Goal: Information Seeking & Learning: Learn about a topic

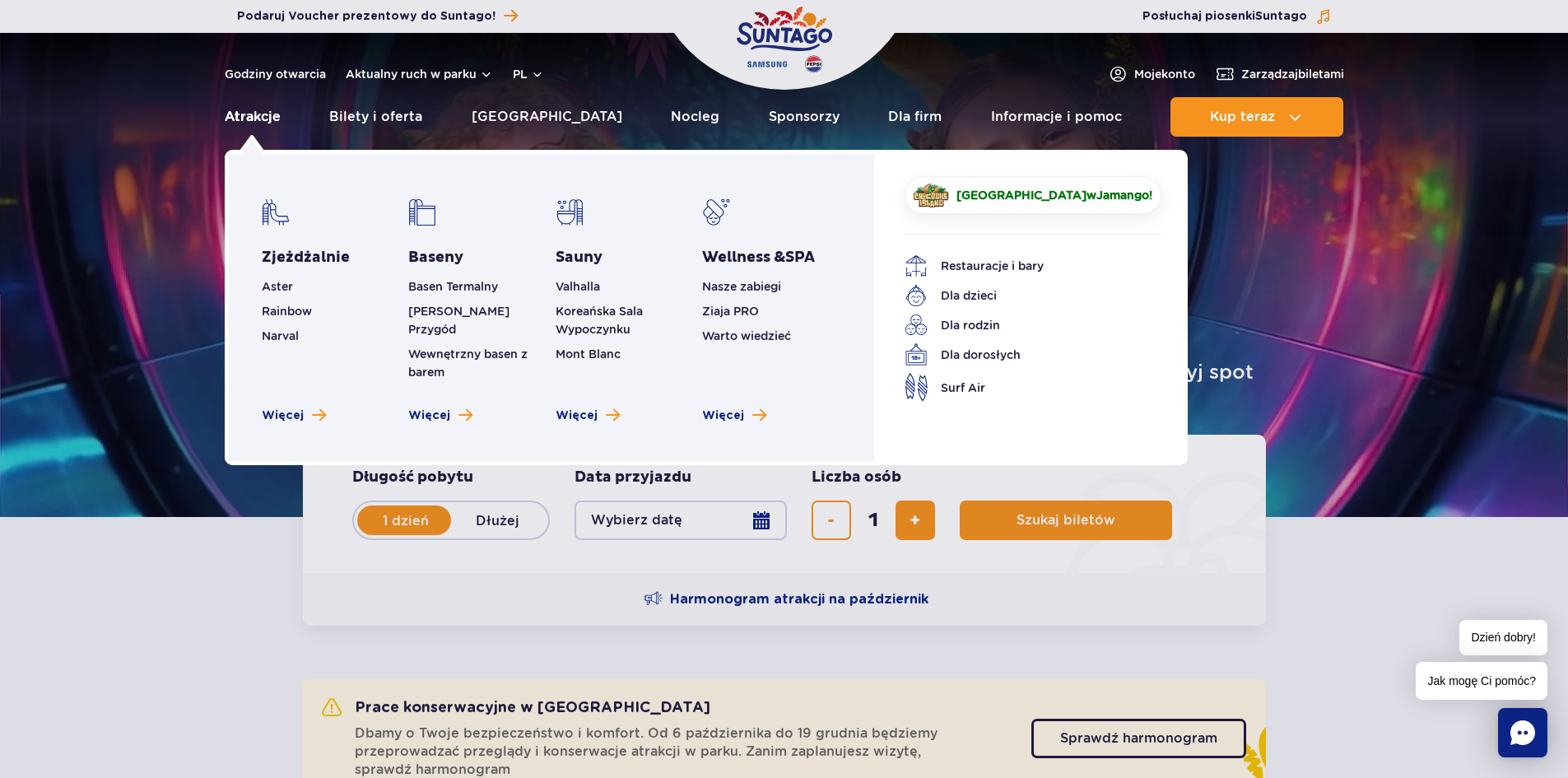
click at [254, 118] on link "Atrakcje" at bounding box center [252, 117] width 56 height 39
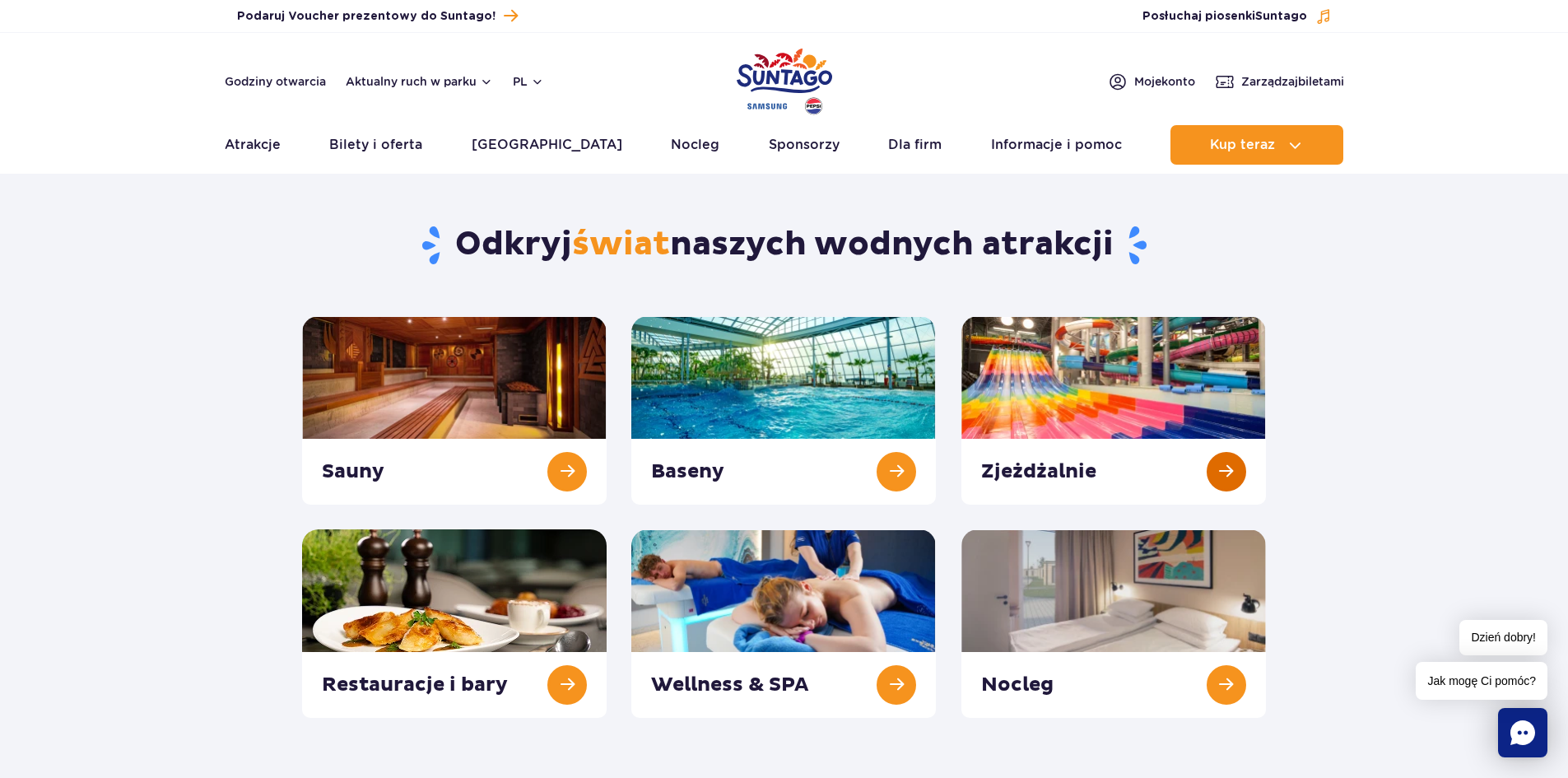
click at [1065, 374] on link at bounding box center [1113, 411] width 305 height 188
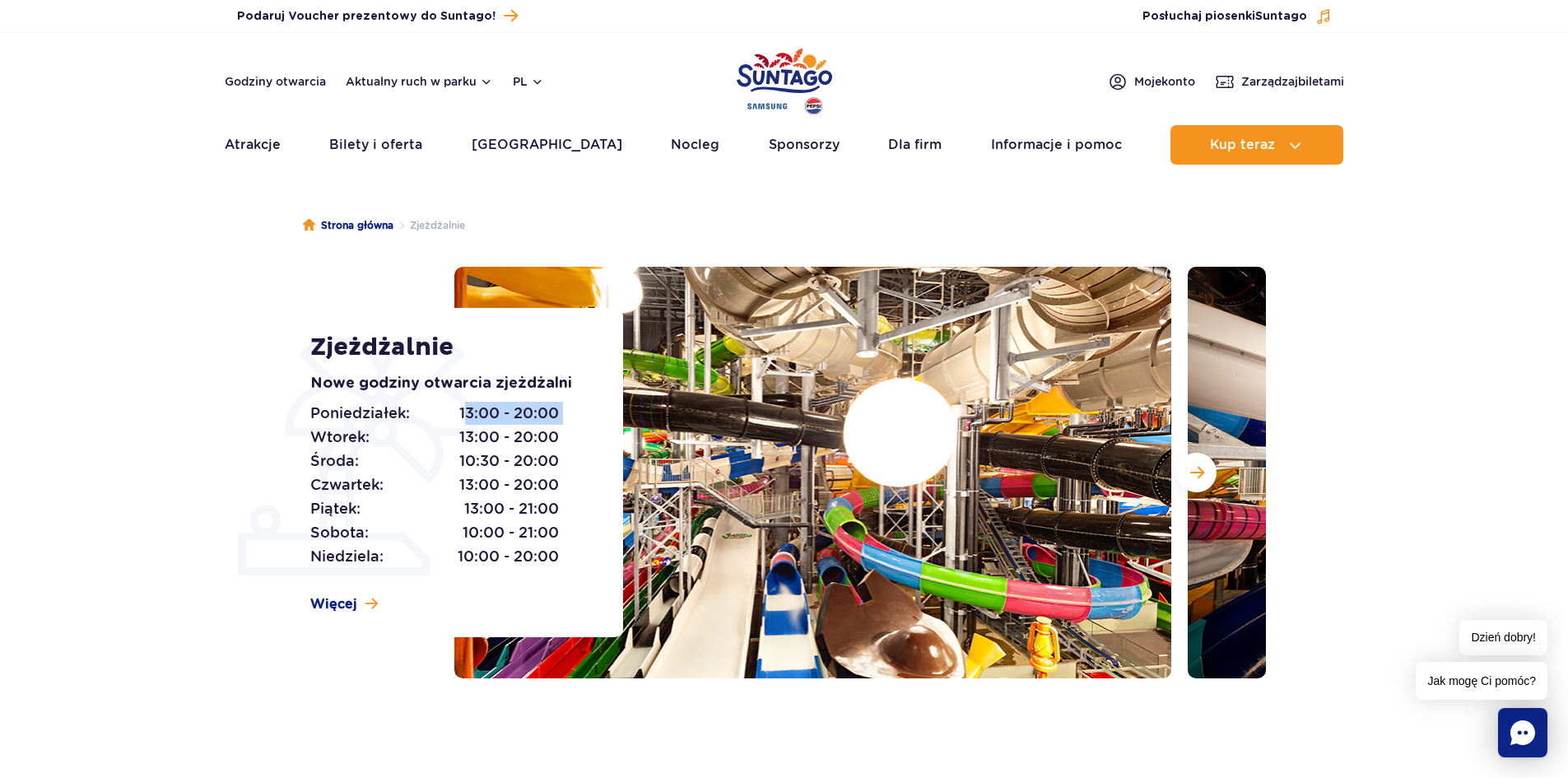
drag, startPoint x: 464, startPoint y: 419, endPoint x: 579, endPoint y: 419, distance: 115.0
click at [579, 419] on div "Poniedziałek: 13:00 - 20:00 Wtorek: 13:00 - 20:00 Środa: 10:30 - 20:00 Czwartek…" at bounding box center [448, 485] width 275 height 168
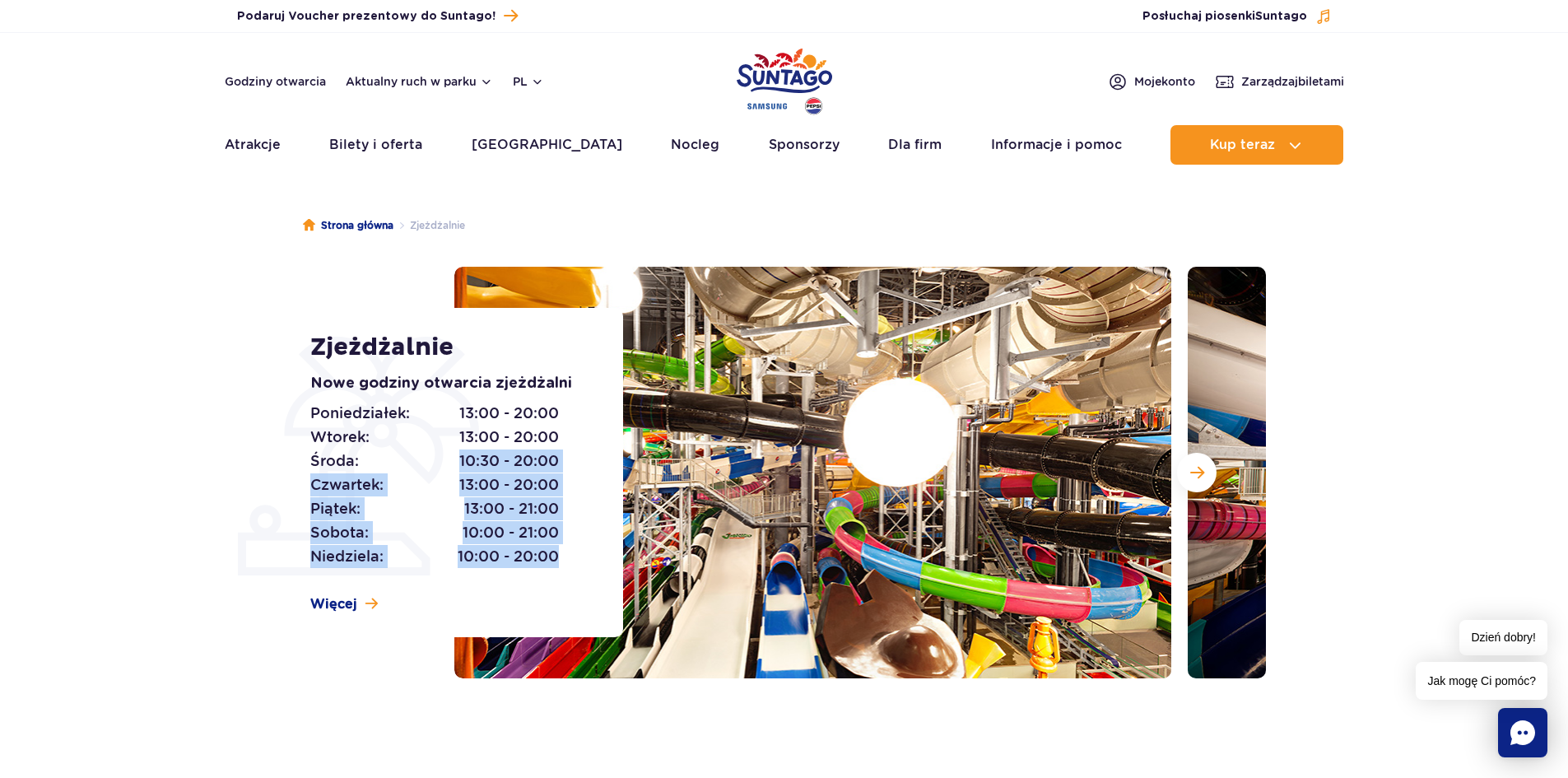
drag, startPoint x: 456, startPoint y: 459, endPoint x: 564, endPoint y: 551, distance: 141.9
click at [564, 551] on div "Poniedziałek: 13:00 - 20:00 Wtorek: 13:00 - 20:00 Środa: 10:30 - 20:00 Czwartek…" at bounding box center [448, 485] width 275 height 168
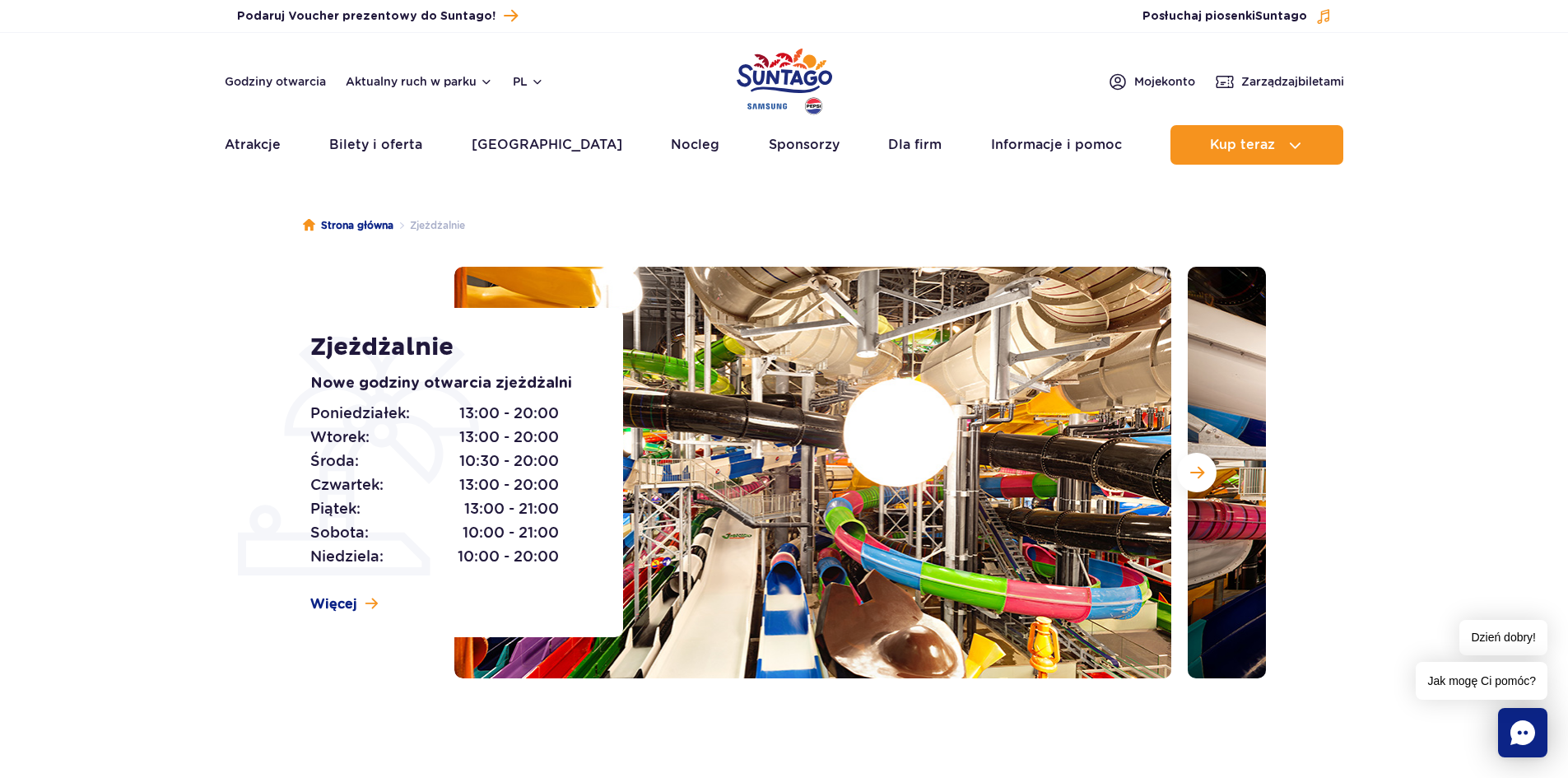
click at [177, 573] on section "Zjeżdżalnie Nowe godziny otwarcia zjeżdżalni Poniedziałek: 13:00 - 20:00 Wtorek…" at bounding box center [784, 472] width 1568 height 412
click at [1357, 295] on section "Zjeżdżalnie Nowe godziny otwarcia zjeżdżalni Poniedziałek: 13:00 - 20:00 Wtorek…" at bounding box center [784, 472] width 1568 height 412
click at [1193, 470] on span "Następny slajd" at bounding box center [1198, 472] width 14 height 15
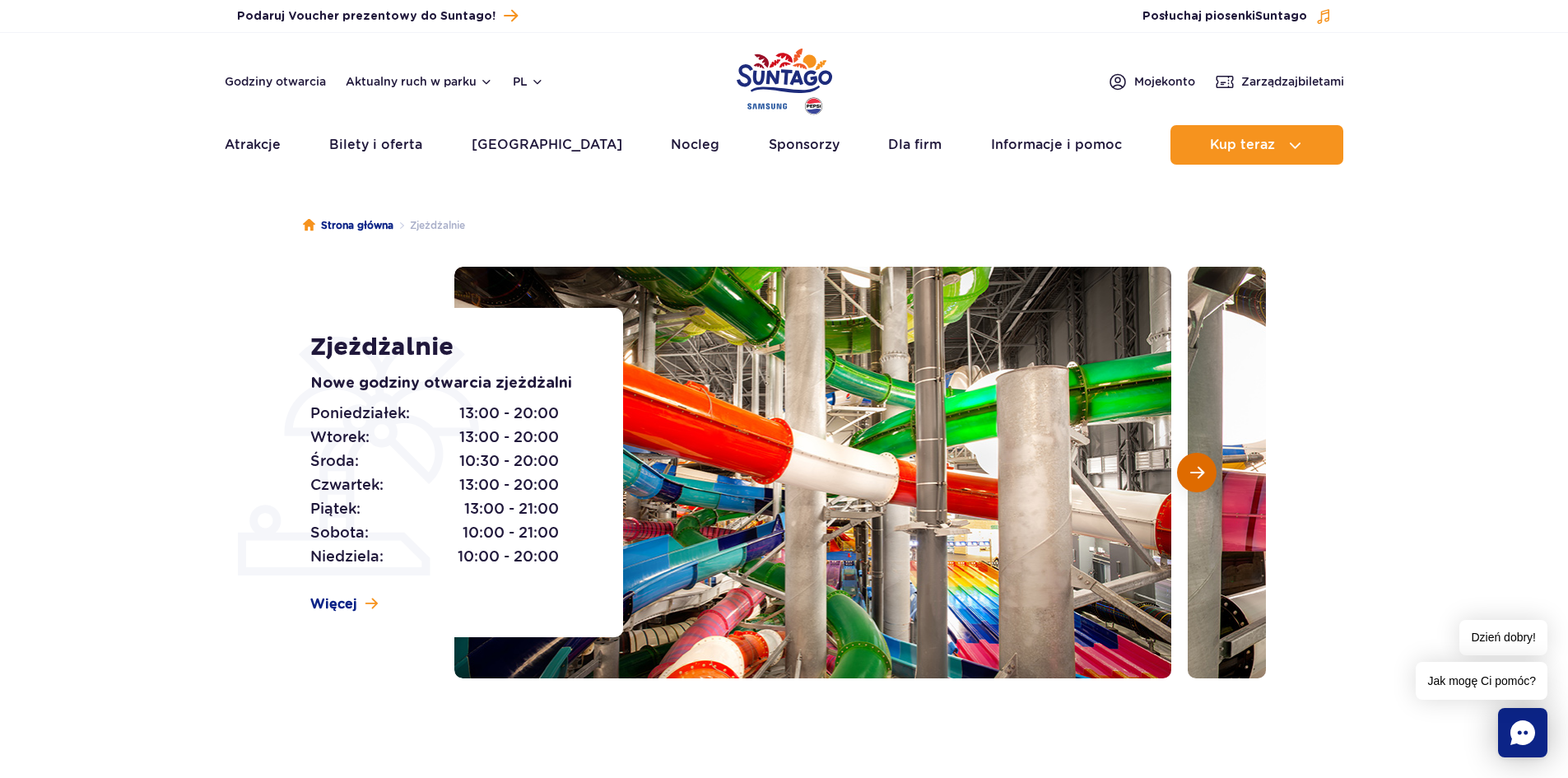
click at [1193, 470] on span "Następny slajd" at bounding box center [1198, 472] width 14 height 15
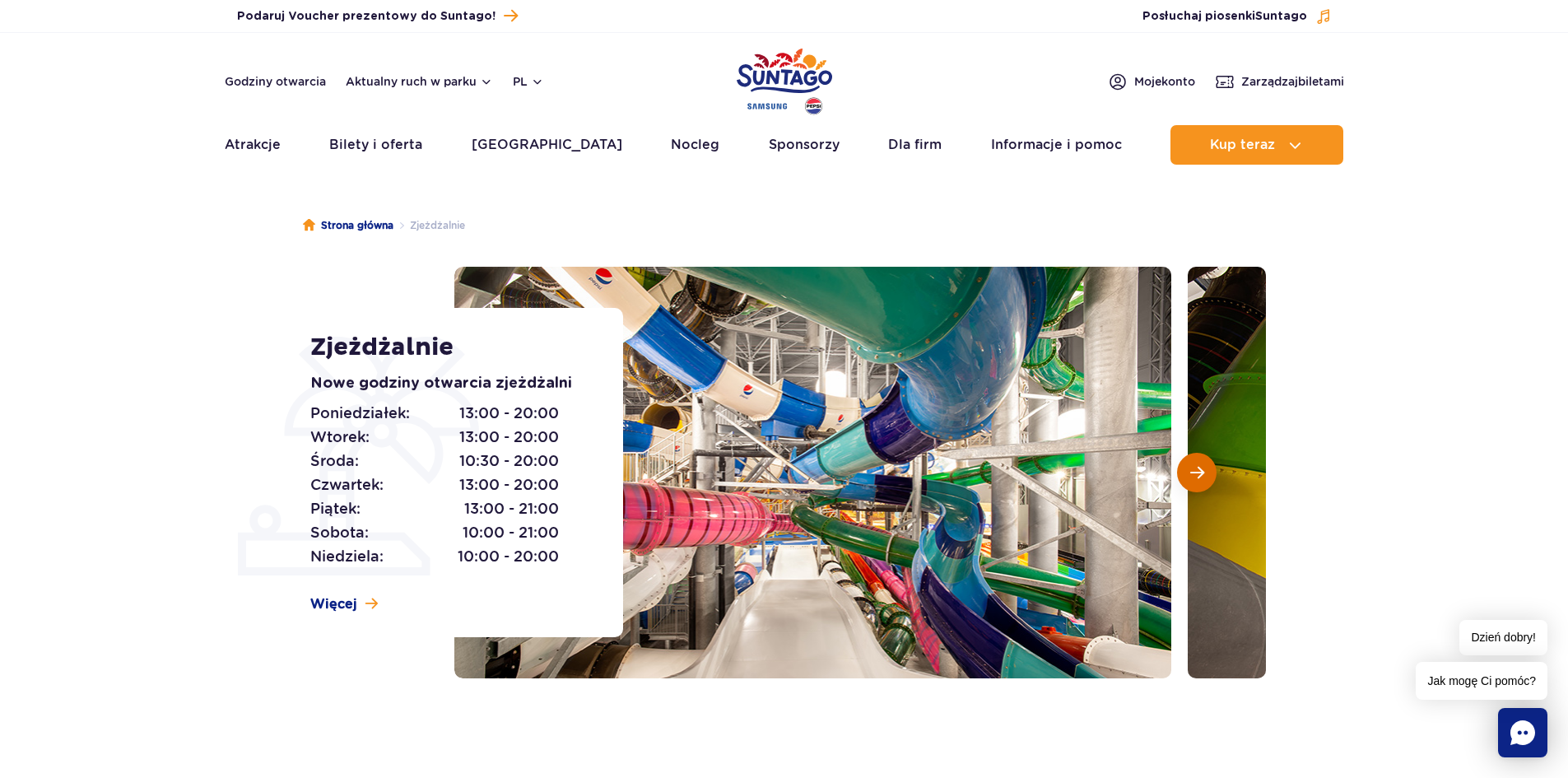
click at [1193, 470] on span "Następny slajd" at bounding box center [1198, 472] width 14 height 15
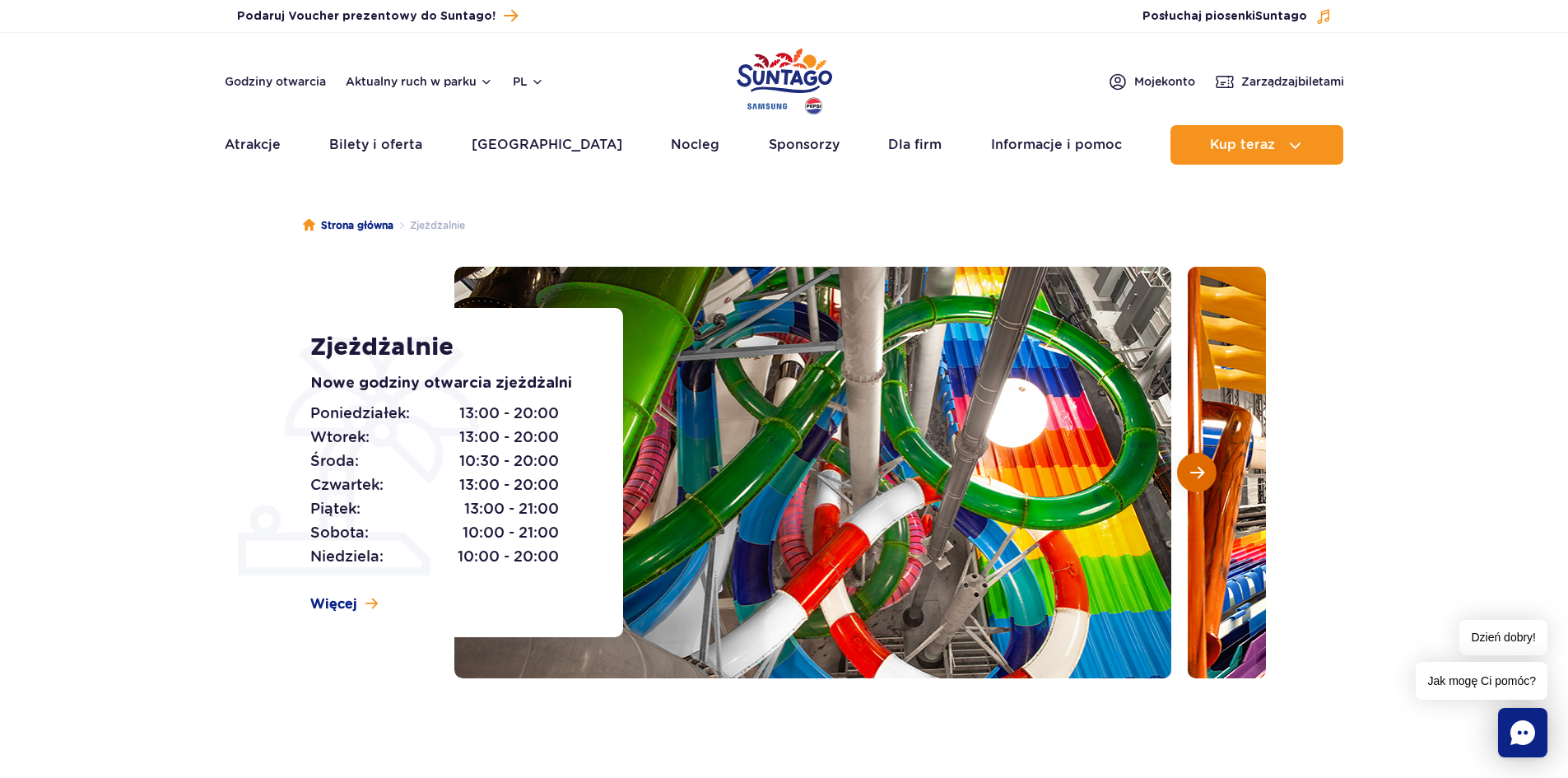
click at [1193, 473] on span "Następny slajd" at bounding box center [1198, 472] width 14 height 15
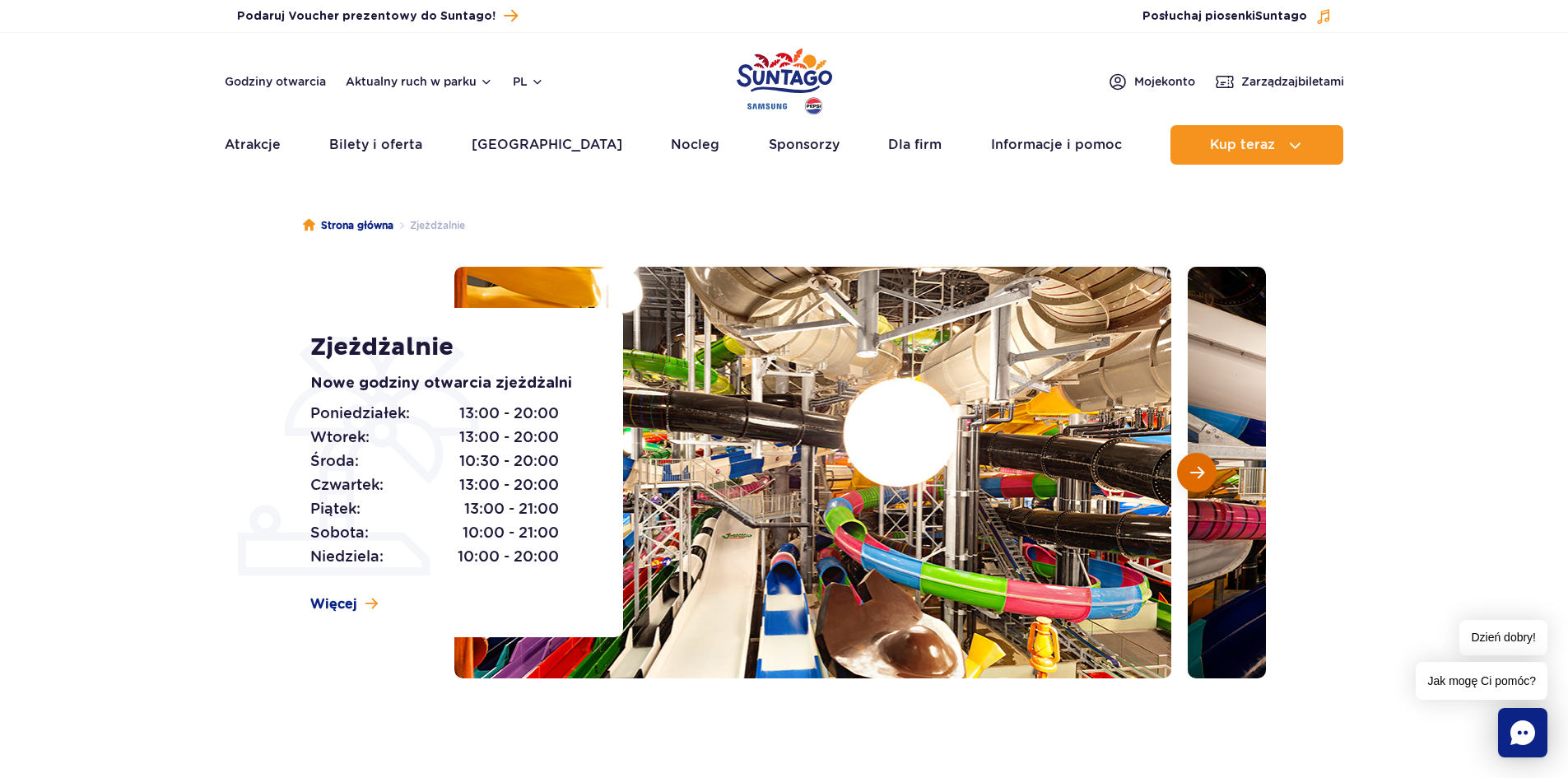
click at [1204, 472] on button "Następny slajd" at bounding box center [1197, 472] width 39 height 39
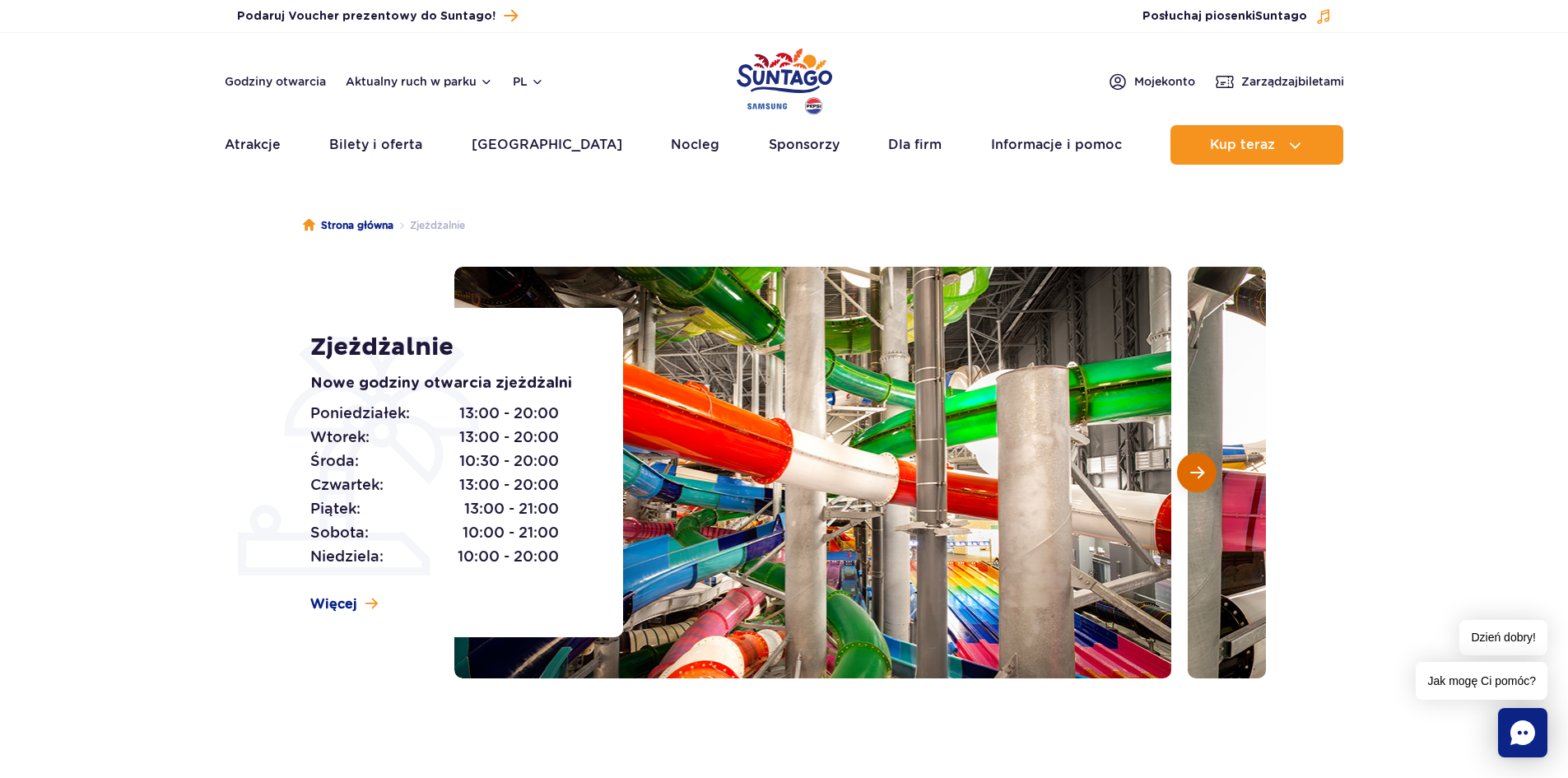
click at [1204, 472] on button "Następny slajd" at bounding box center [1197, 472] width 39 height 39
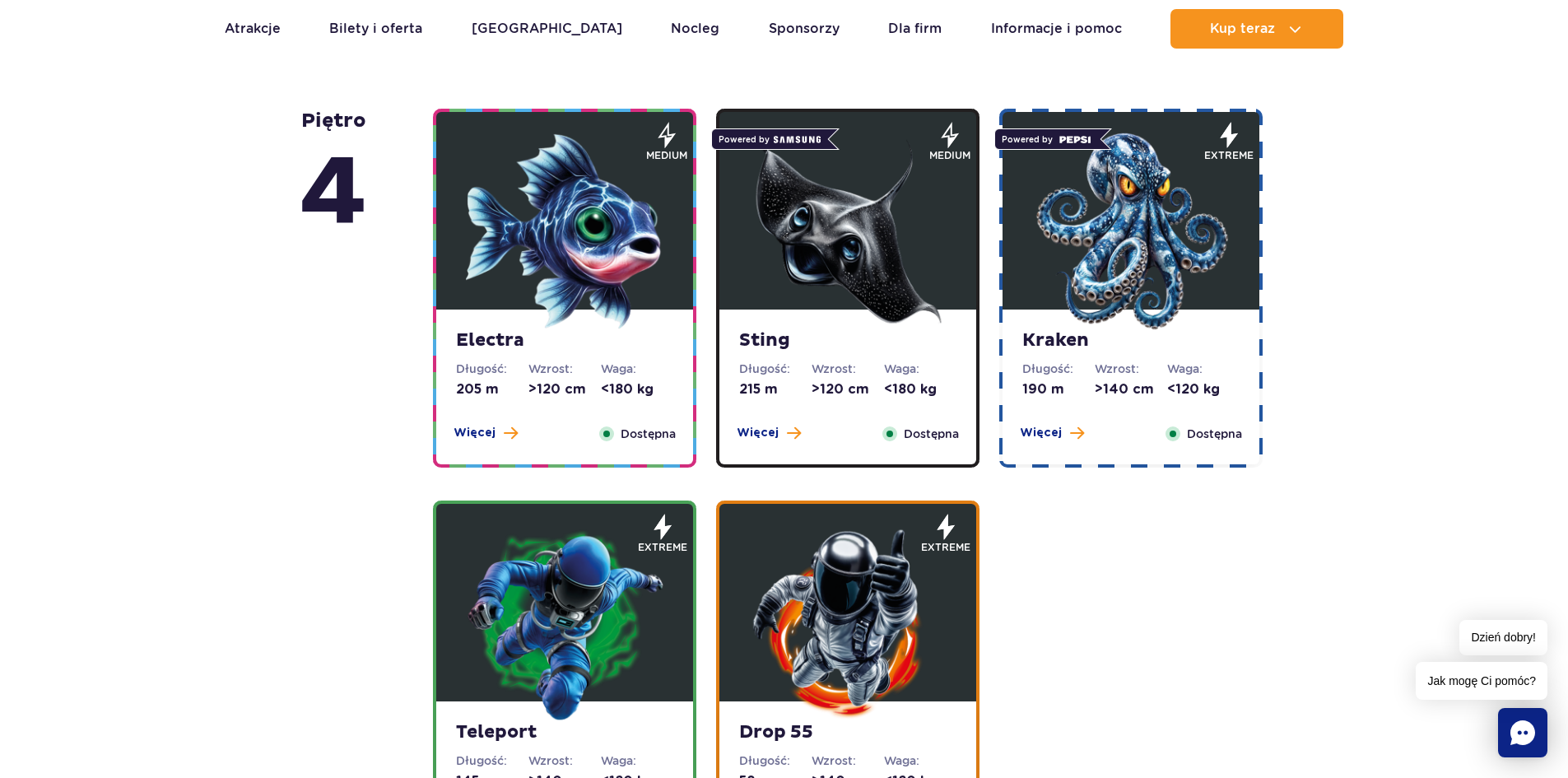
scroll to position [1399, 0]
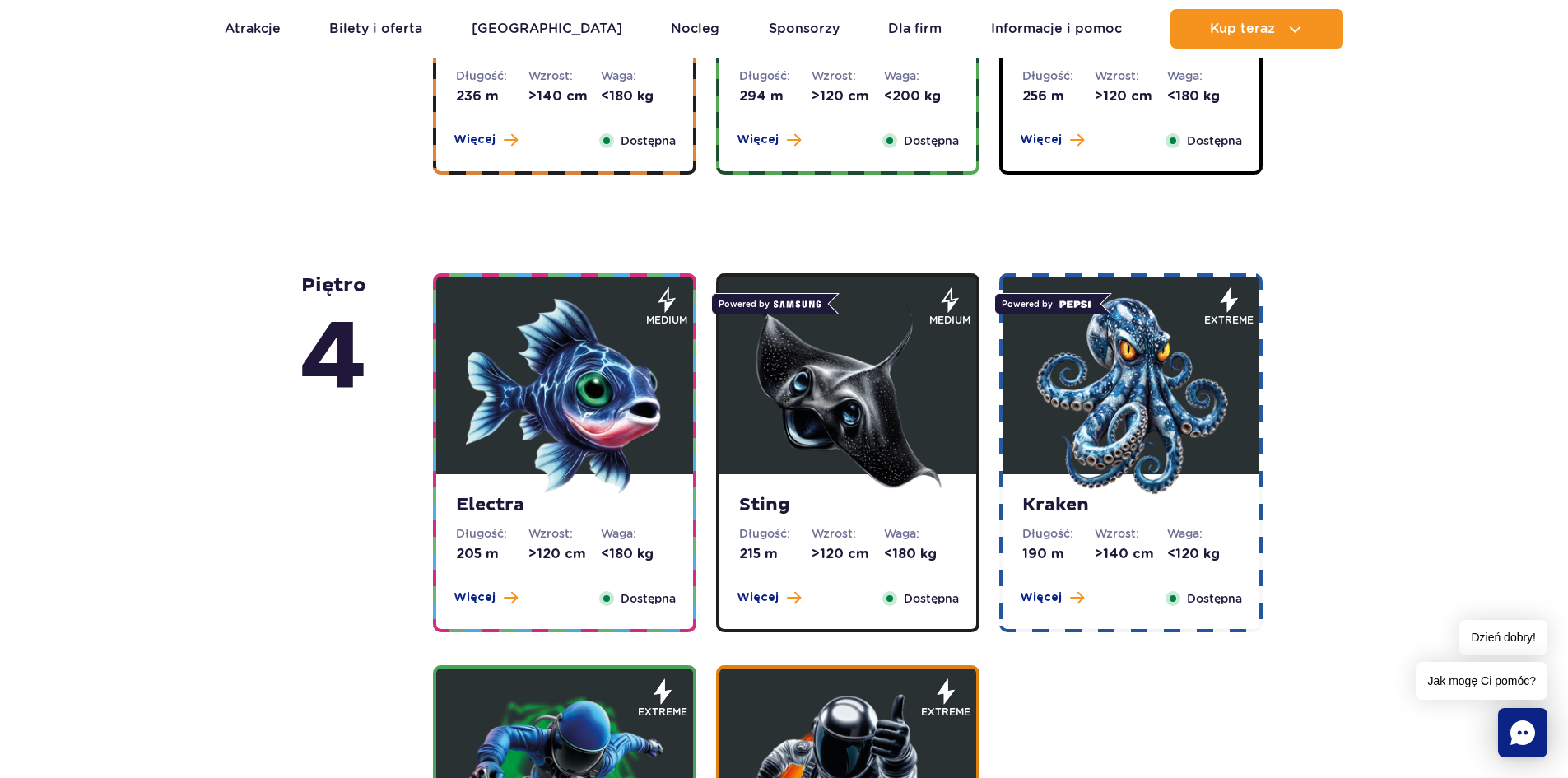
click at [821, 461] on img at bounding box center [848, 396] width 198 height 198
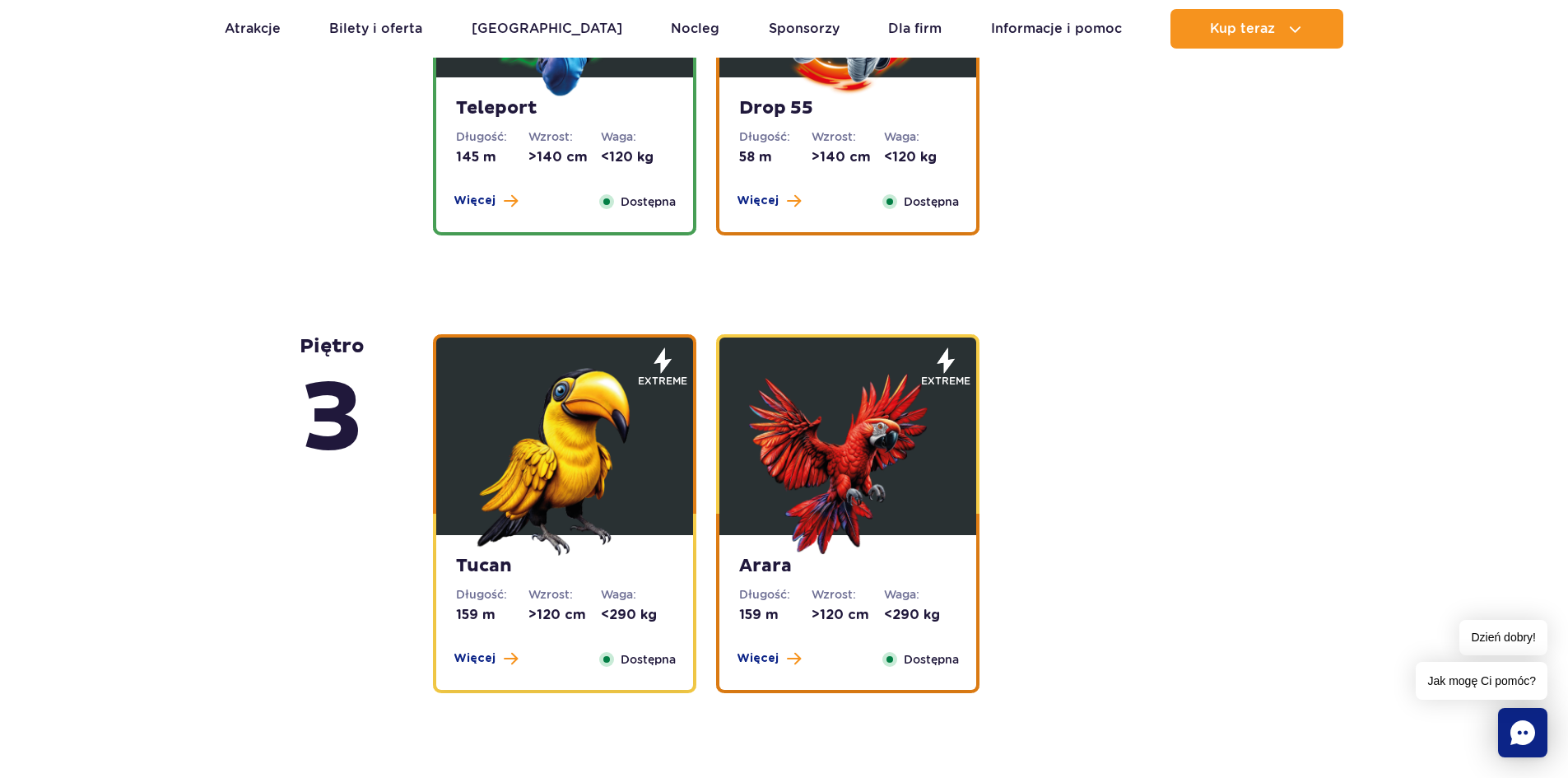
scroll to position [2710, 0]
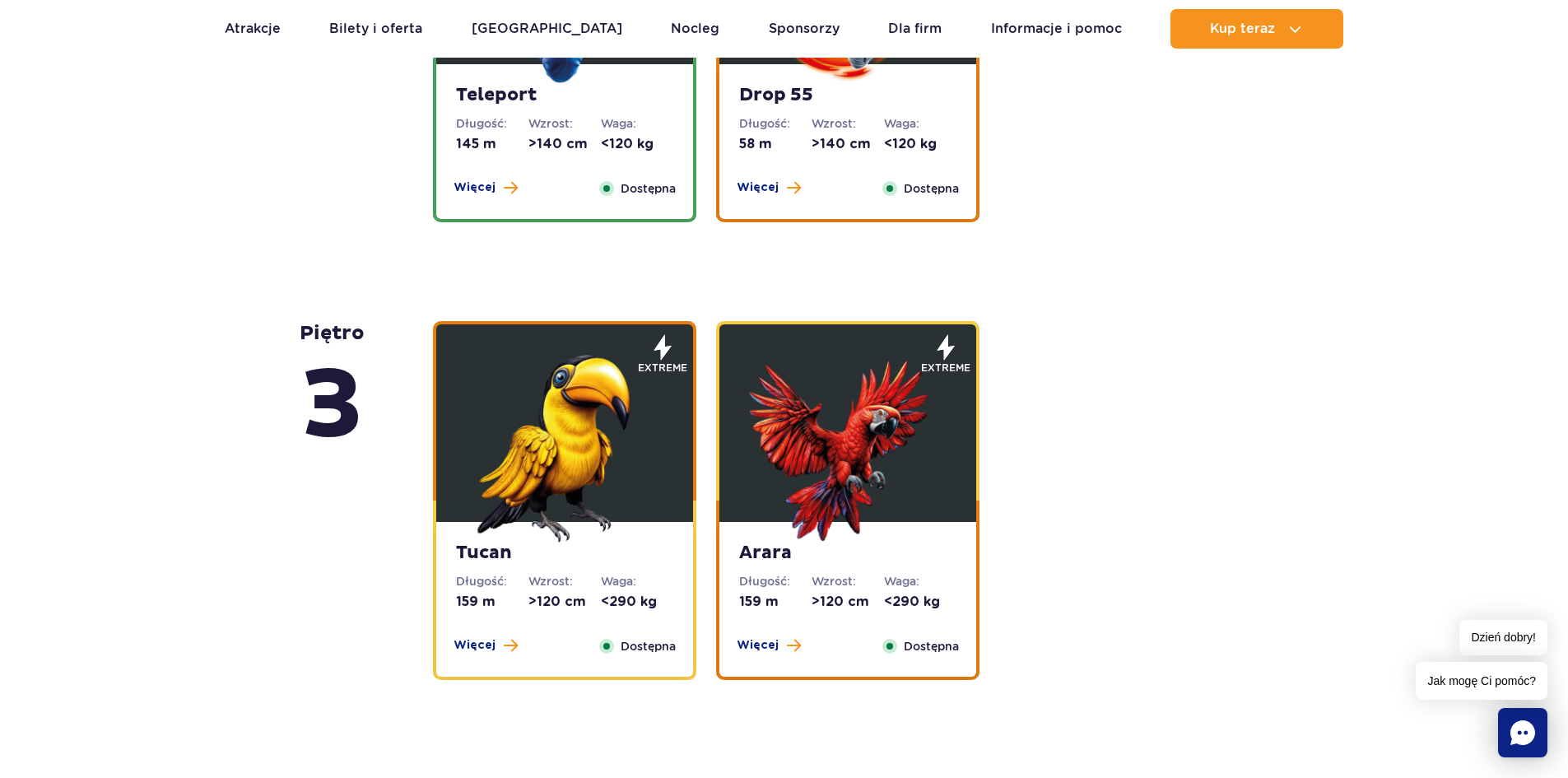
click at [626, 424] on img at bounding box center [564, 444] width 198 height 198
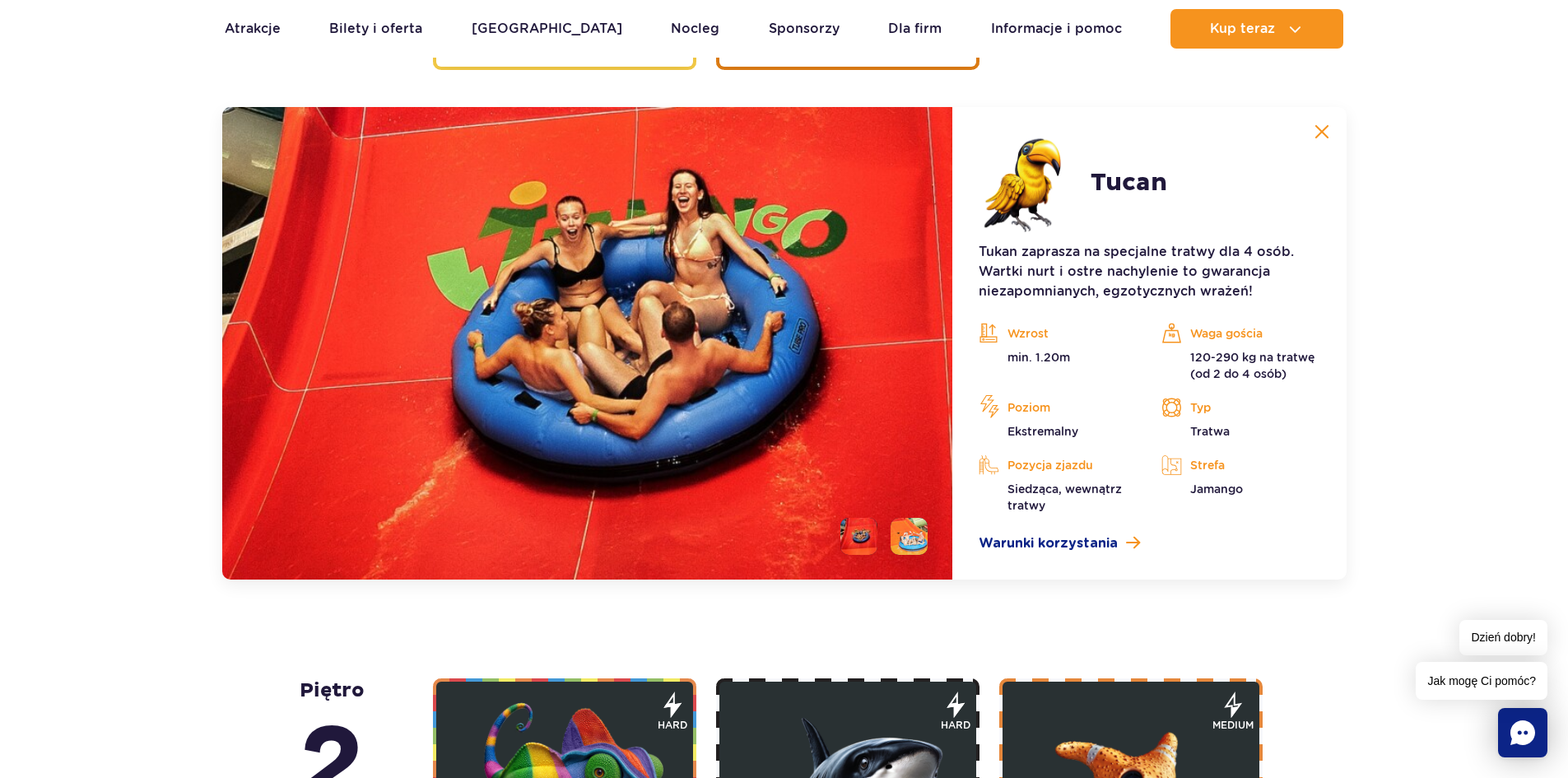
scroll to position [2819, 0]
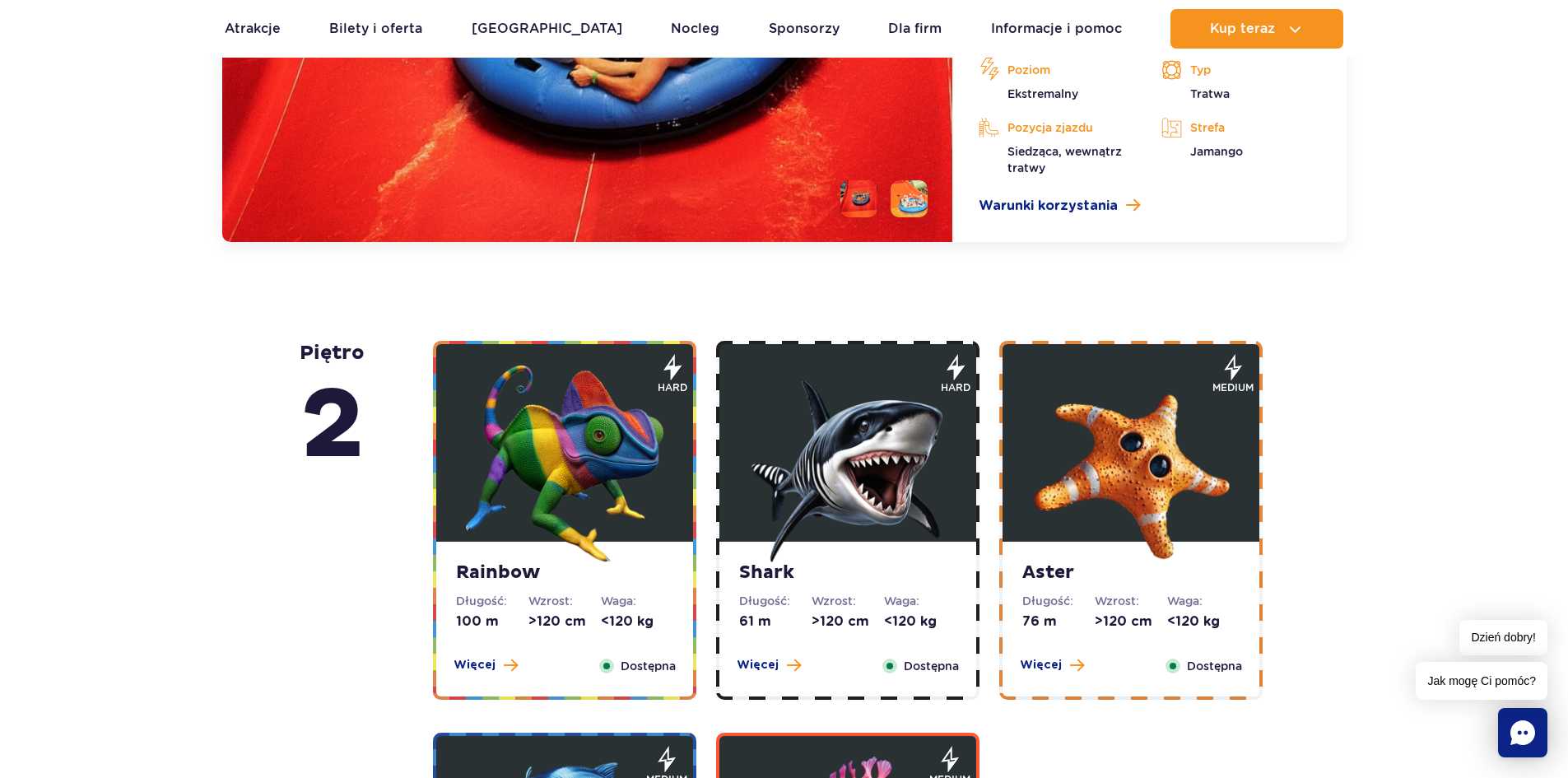
click at [525, 461] on img at bounding box center [564, 463] width 198 height 198
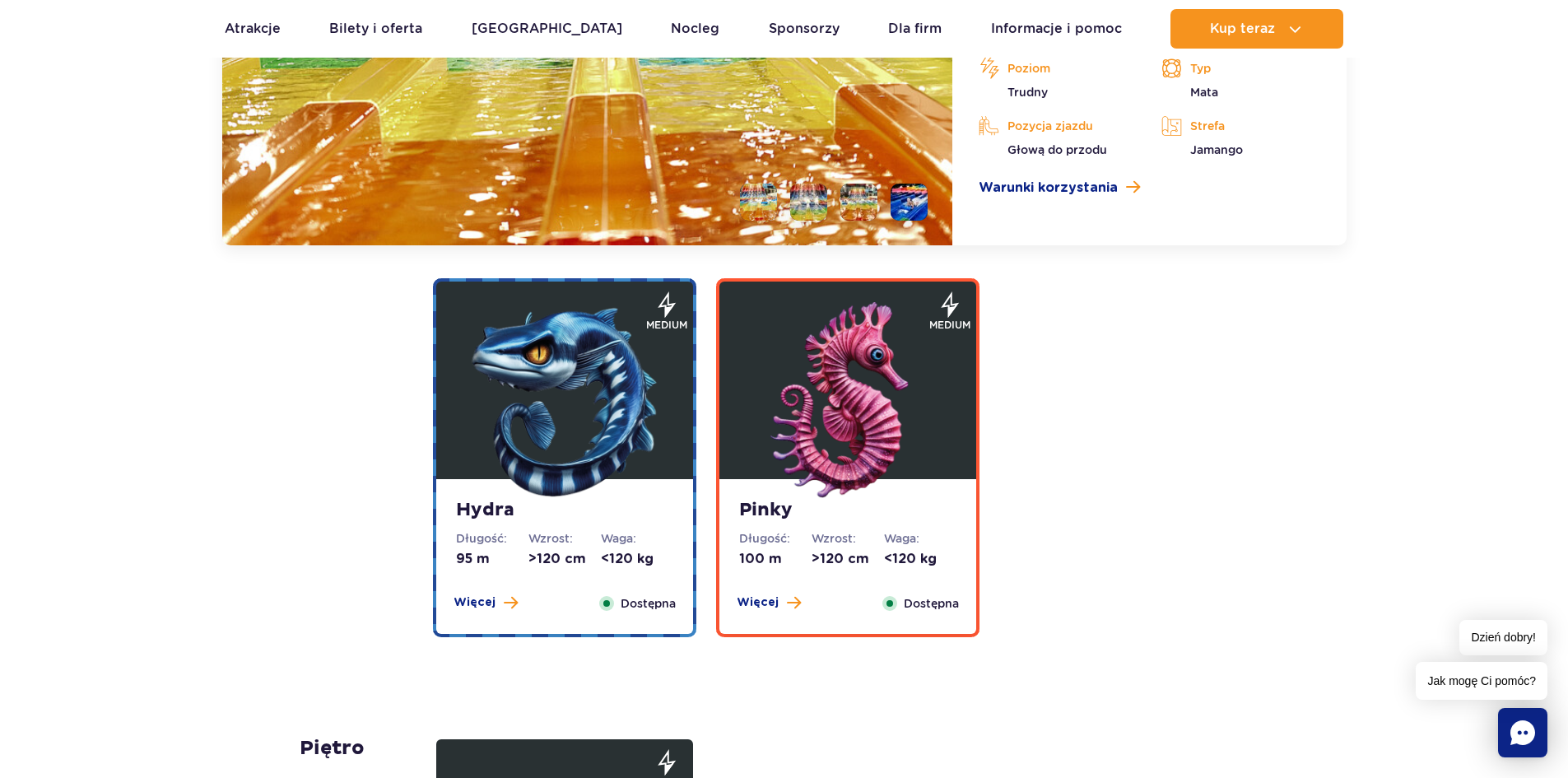
scroll to position [3606, 0]
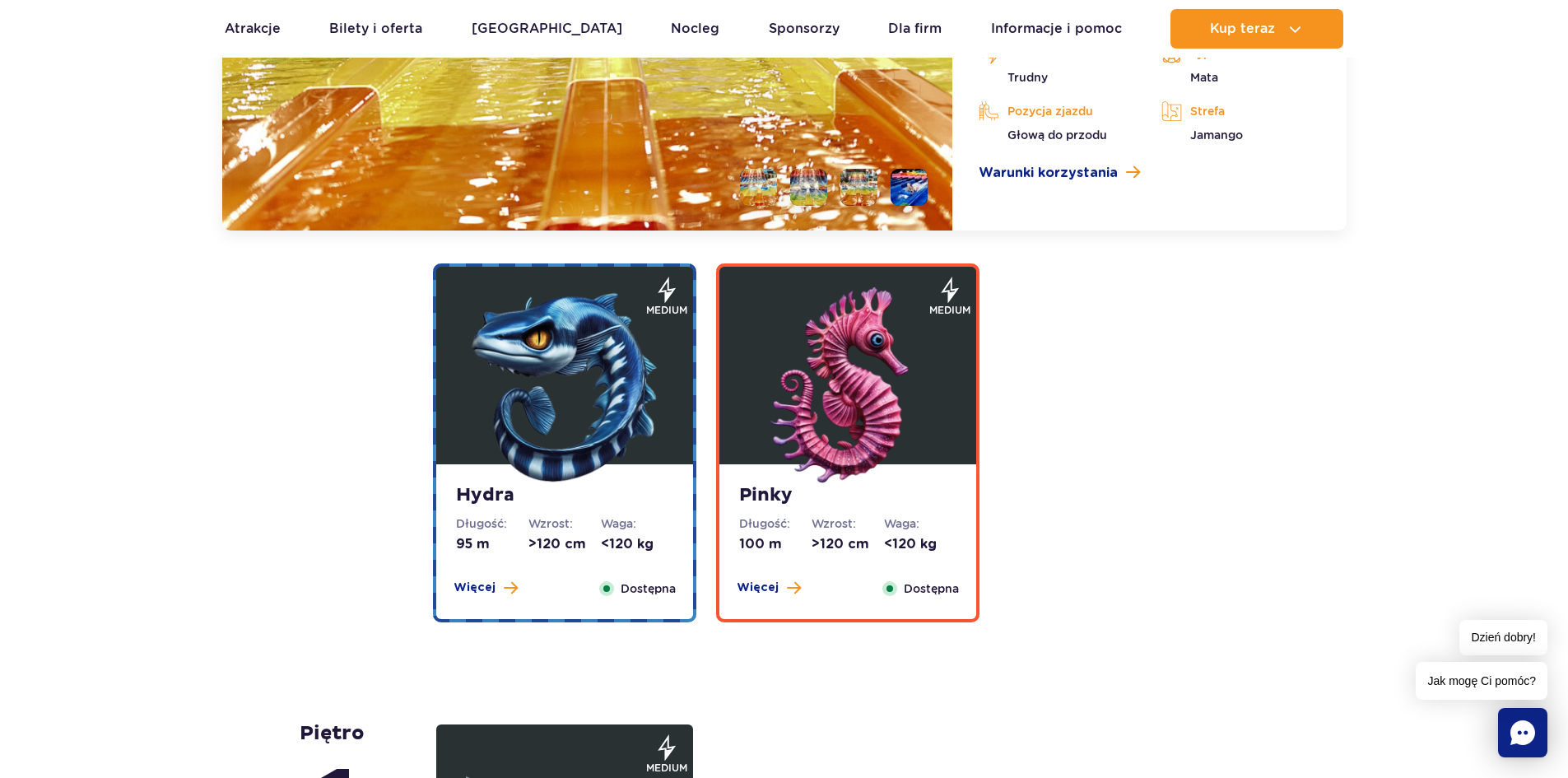
click at [589, 373] on img at bounding box center [564, 386] width 198 height 198
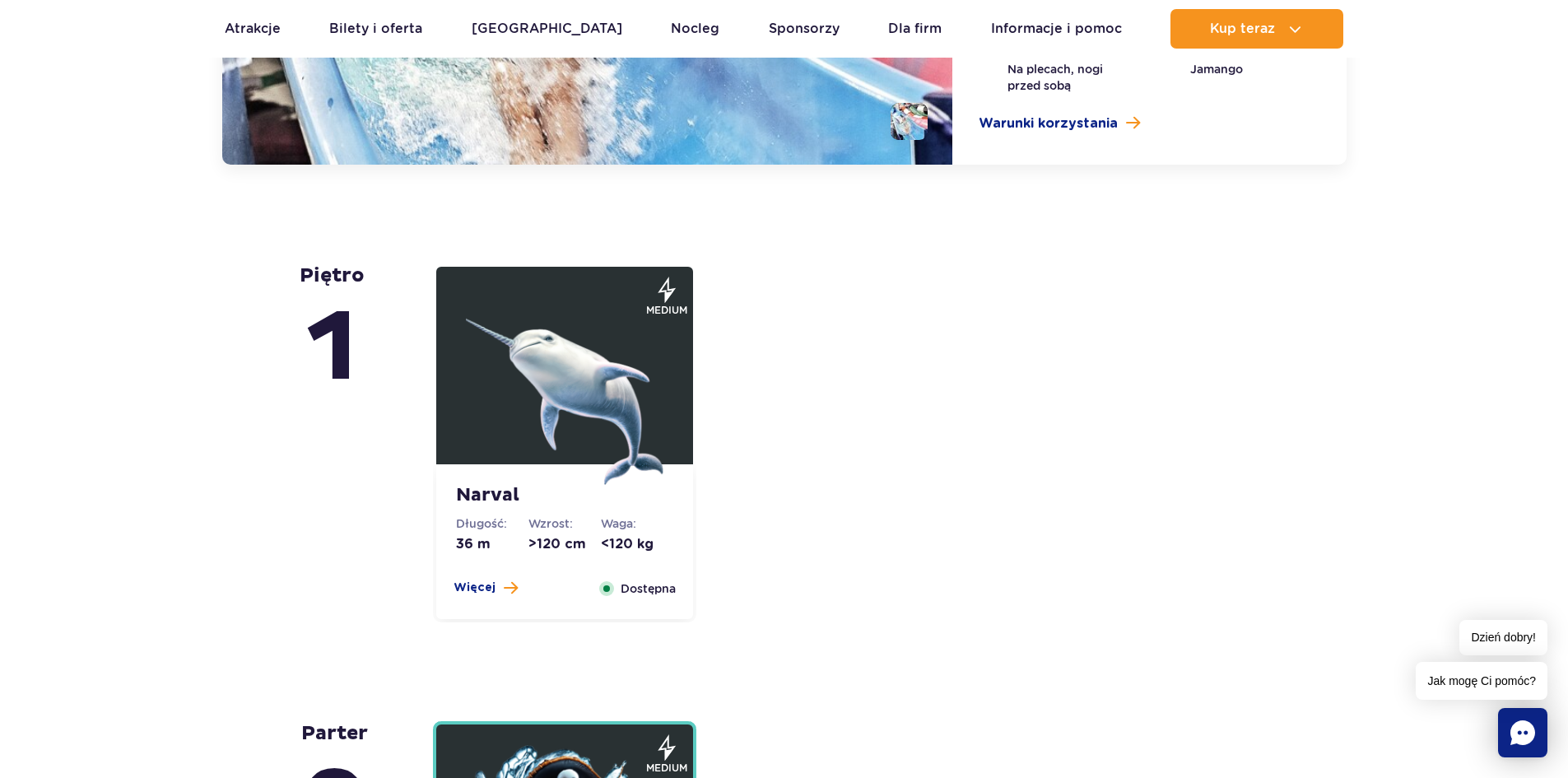
scroll to position [4162, 0]
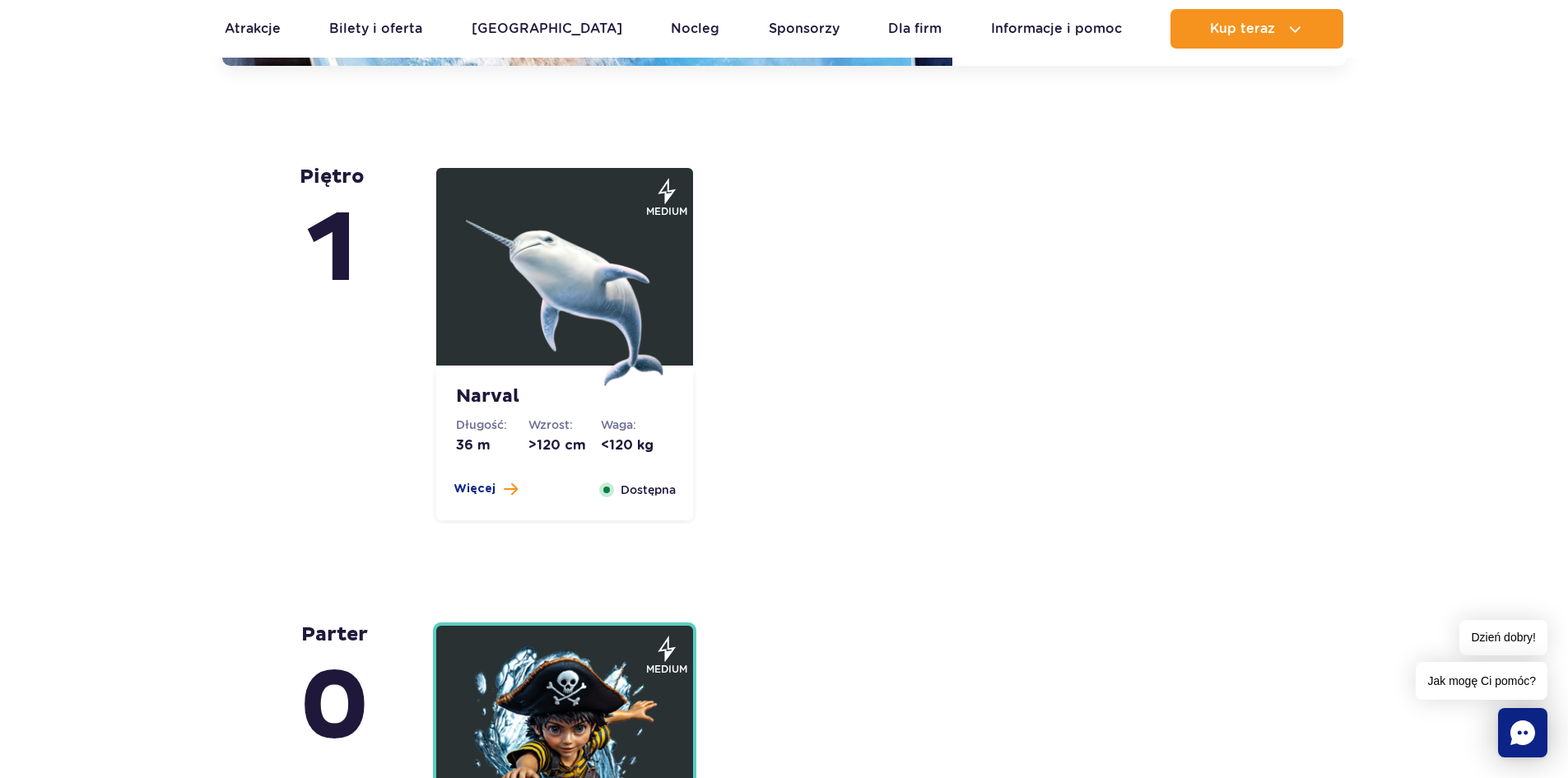
click at [584, 300] on img at bounding box center [564, 287] width 198 height 198
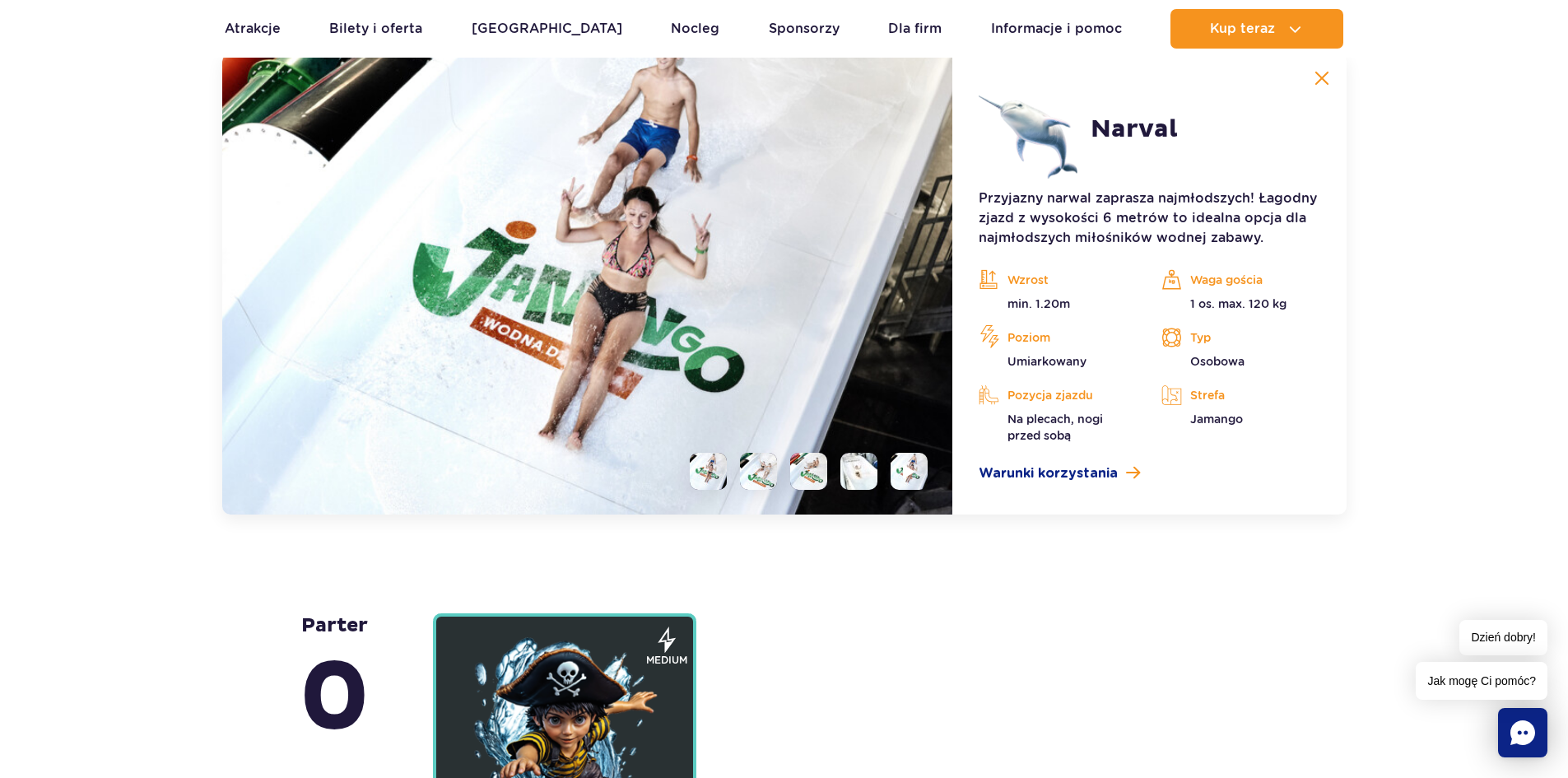
scroll to position [4208, 0]
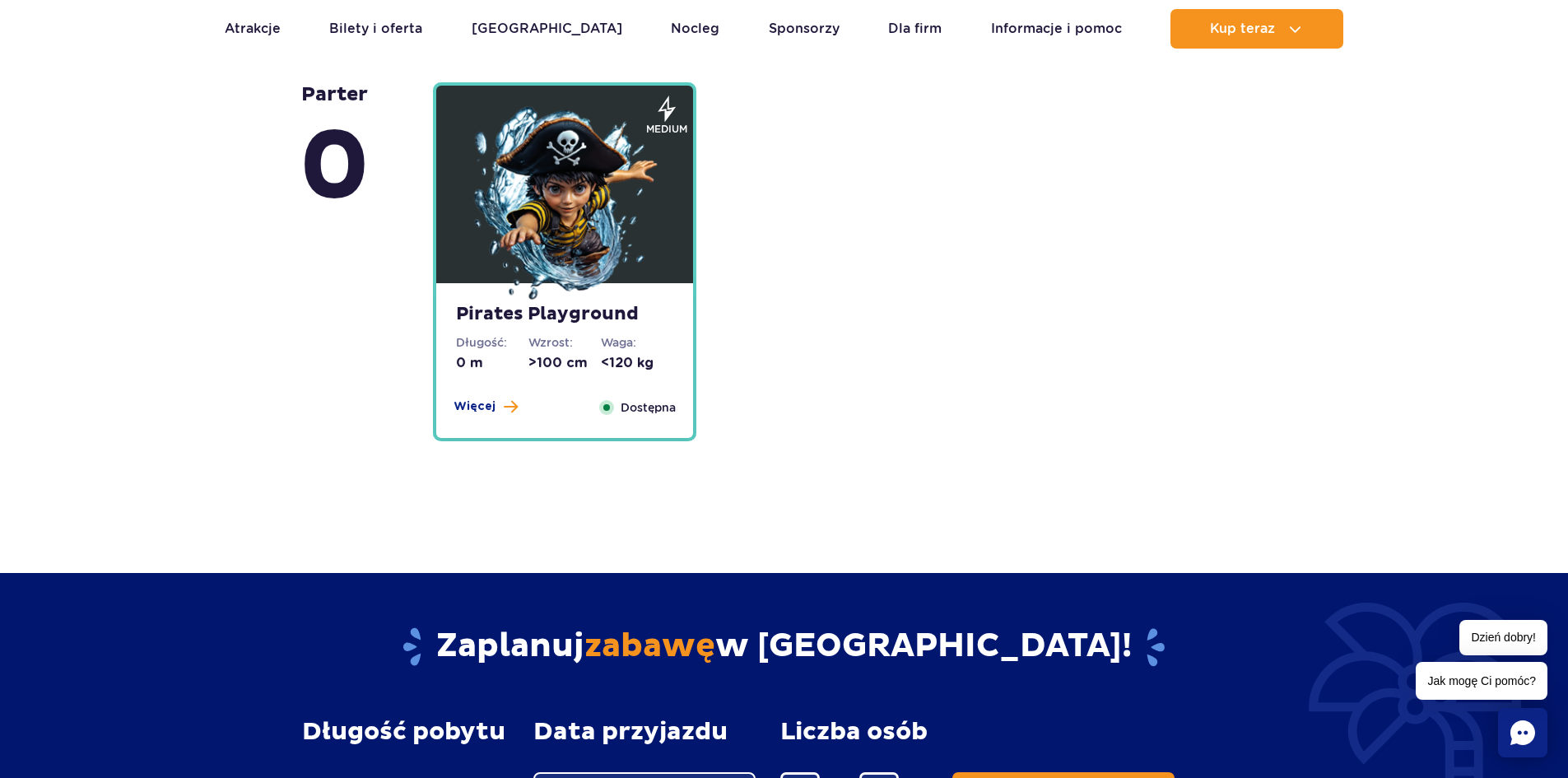
click at [528, 236] on img at bounding box center [564, 205] width 198 height 198
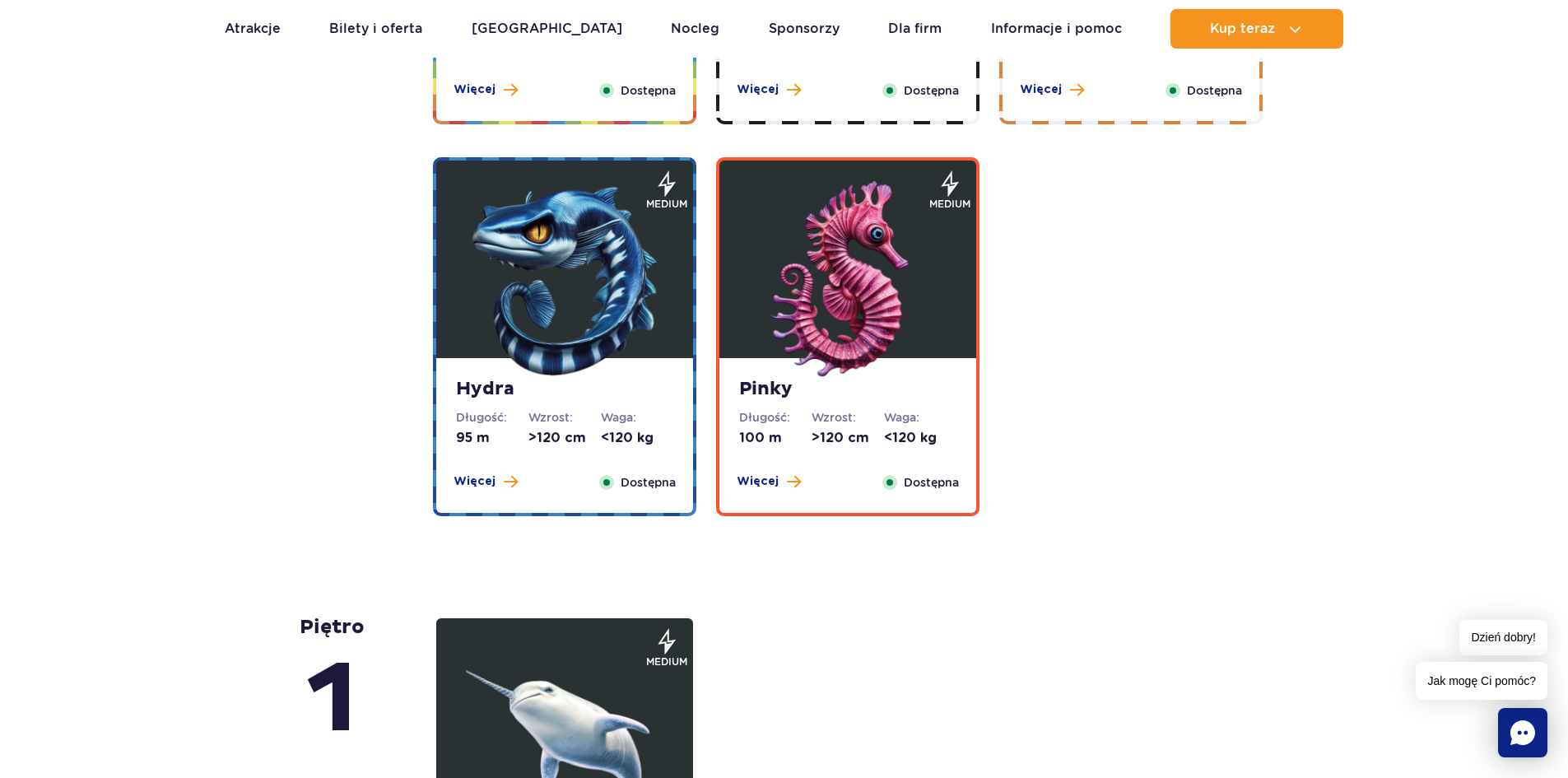
scroll to position [3185, 0]
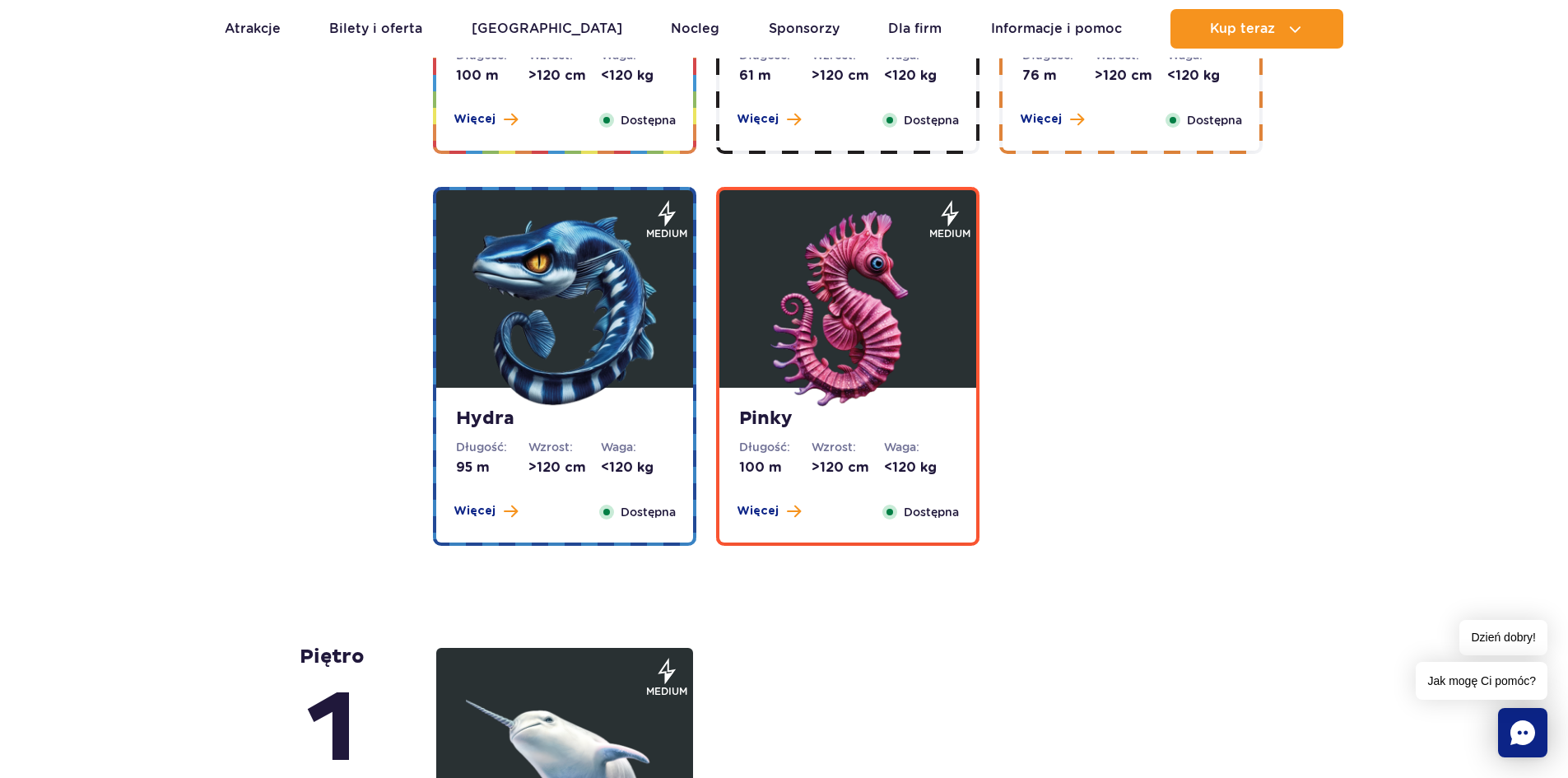
click at [765, 285] on img at bounding box center [848, 310] width 198 height 198
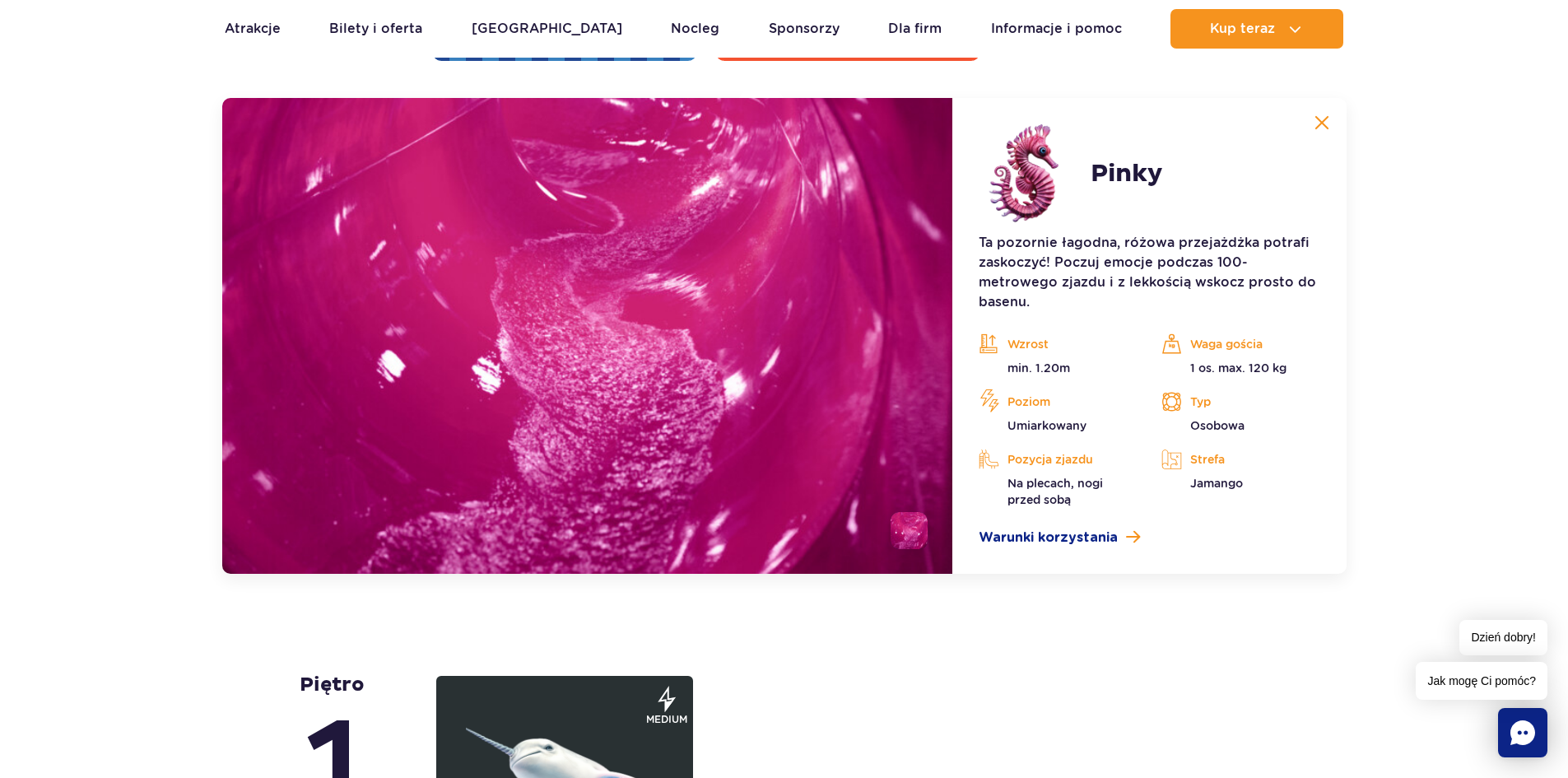
scroll to position [3751, 0]
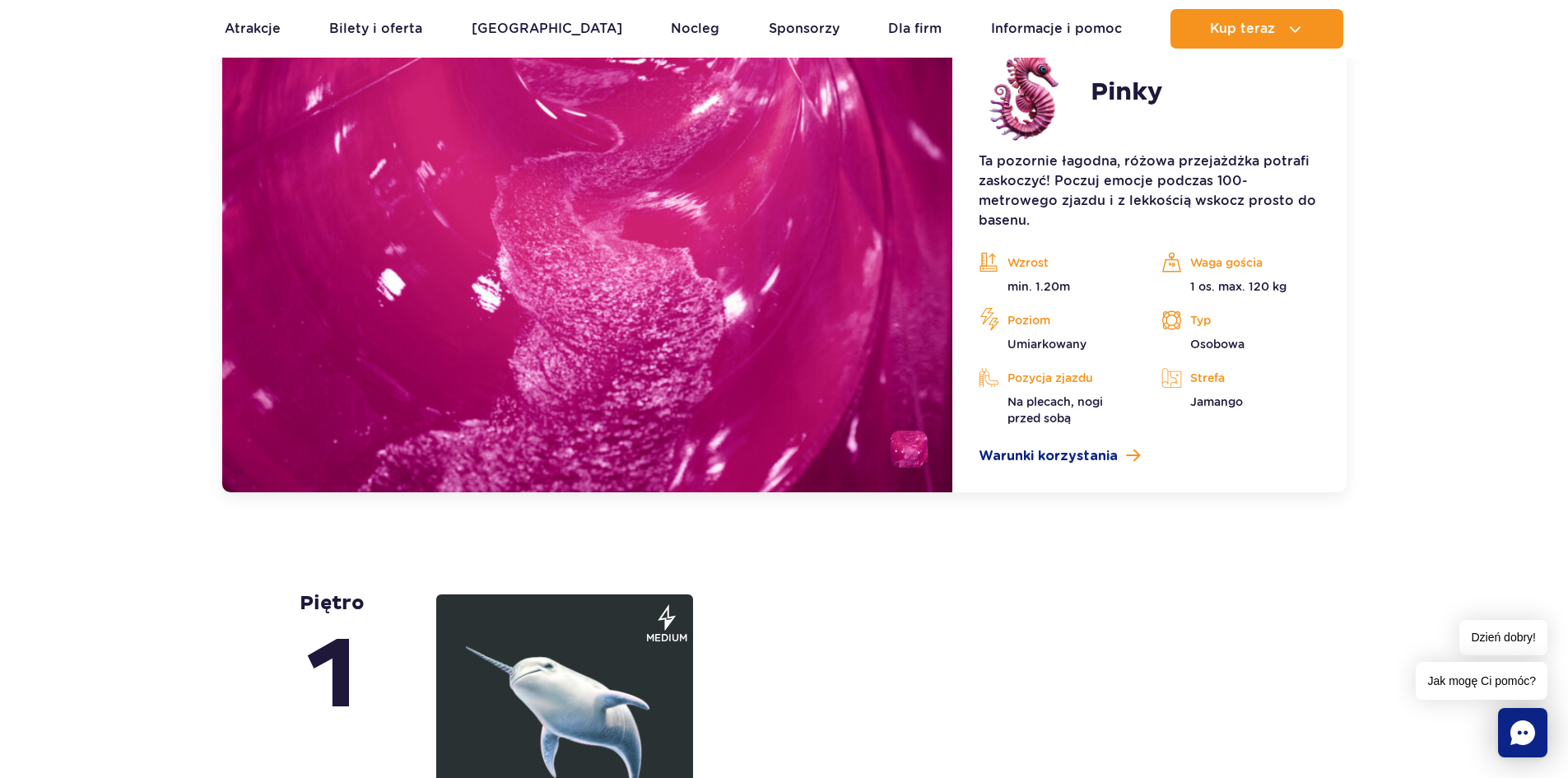
click at [903, 450] on li at bounding box center [909, 449] width 37 height 37
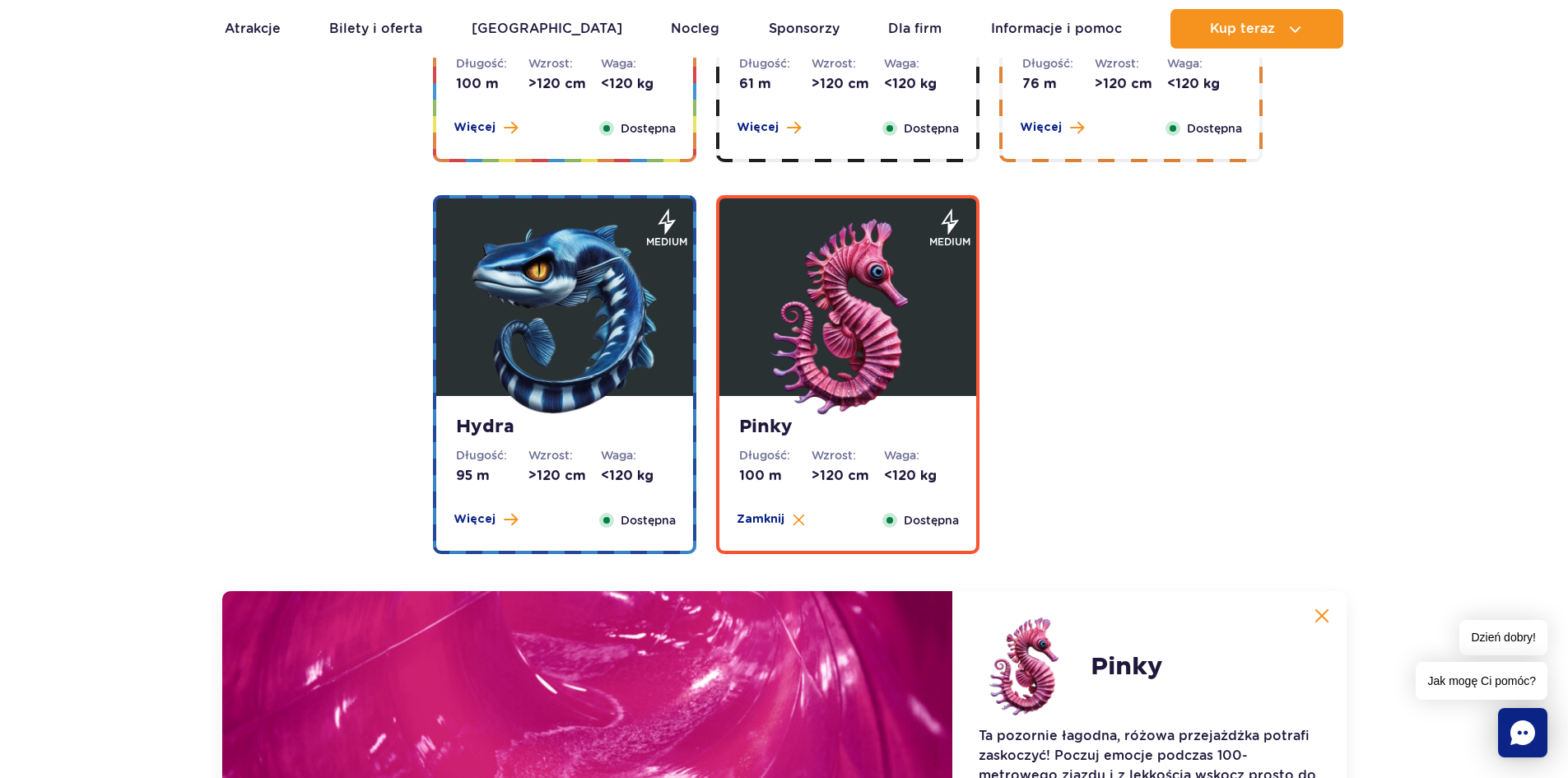
scroll to position [3210, 0]
